Goal: Find specific page/section: Find specific page/section

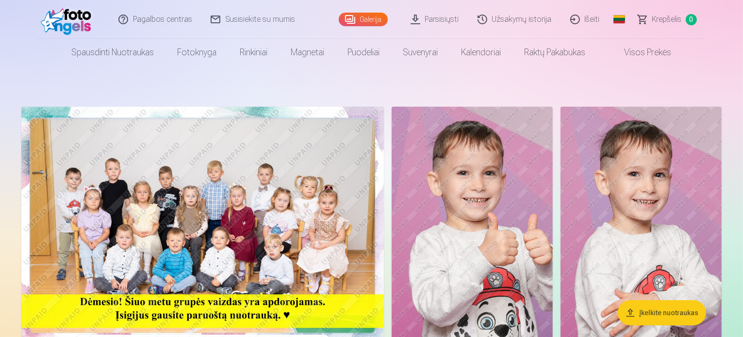
click at [590, 19] on link "Išeiti" at bounding box center [585, 19] width 48 height 39
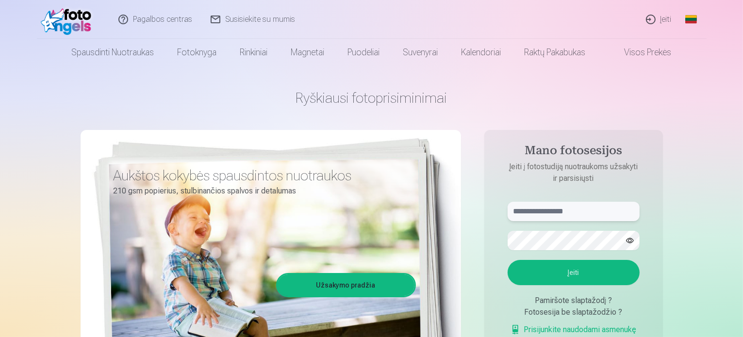
click at [565, 213] on input "text" at bounding box center [574, 211] width 132 height 19
